Goal: Navigation & Orientation: Find specific page/section

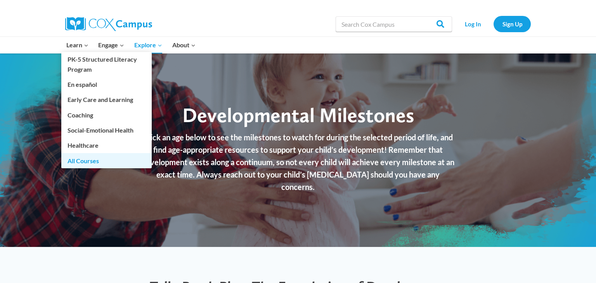
click at [100, 160] on link "All Courses" at bounding box center [106, 160] width 90 height 15
